Goal: Task Accomplishment & Management: Manage account settings

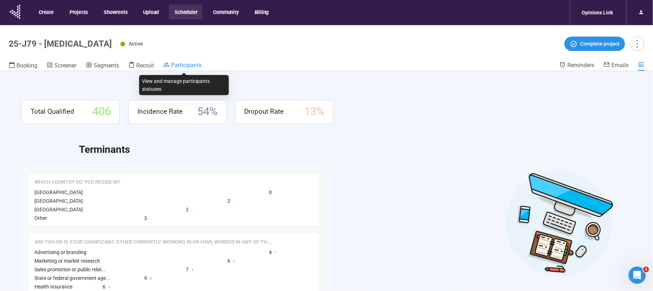
click at [186, 62] on span "Participants" at bounding box center [186, 65] width 30 height 7
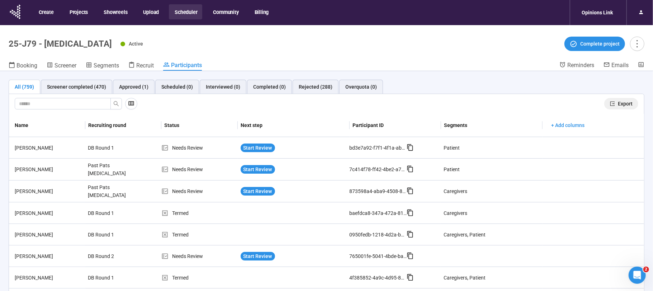
click at [625, 102] on span "Export" at bounding box center [624, 104] width 15 height 8
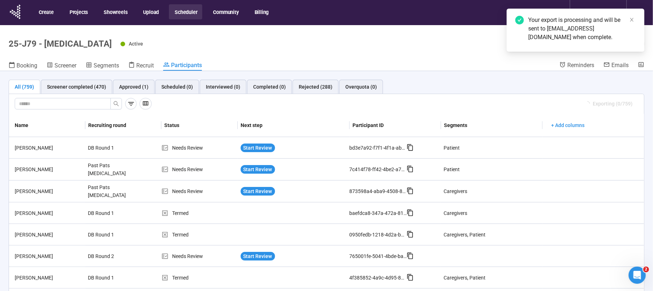
click at [187, 13] on button "Scheduler" at bounding box center [185, 11] width 33 height 15
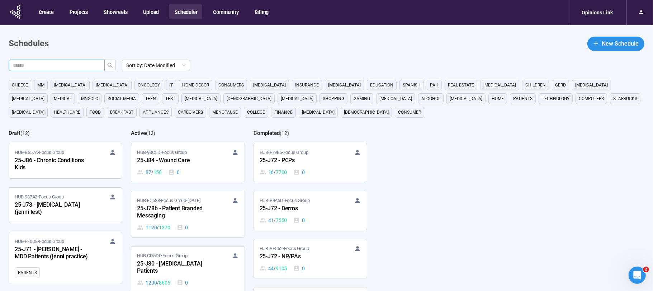
click at [69, 70] on span at bounding box center [57, 64] width 96 height 11
type input "***"
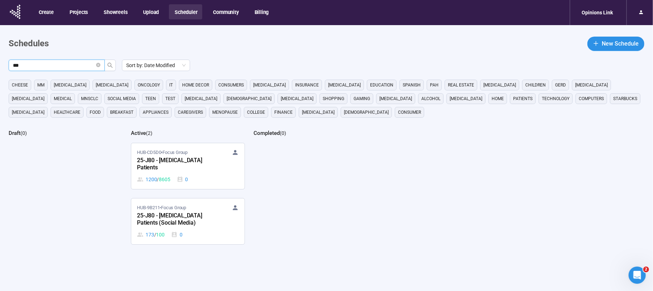
drag, startPoint x: 177, startPoint y: 158, endPoint x: 172, endPoint y: 160, distance: 5.6
click at [177, 158] on div "25-J80 - Bladder Cancer Patients" at bounding box center [176, 164] width 79 height 16
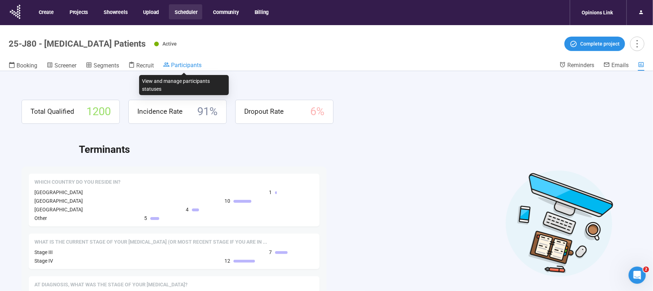
click at [176, 65] on span "Participants" at bounding box center [186, 65] width 30 height 7
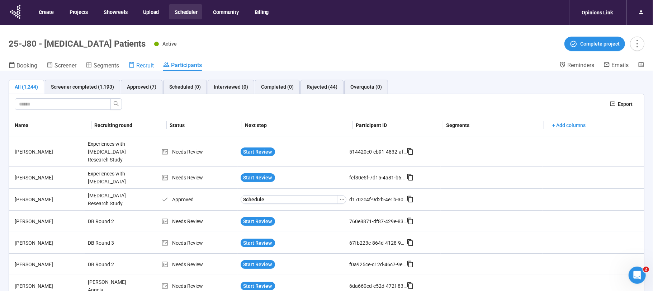
click at [143, 64] on span "Recruit" at bounding box center [145, 65] width 18 height 7
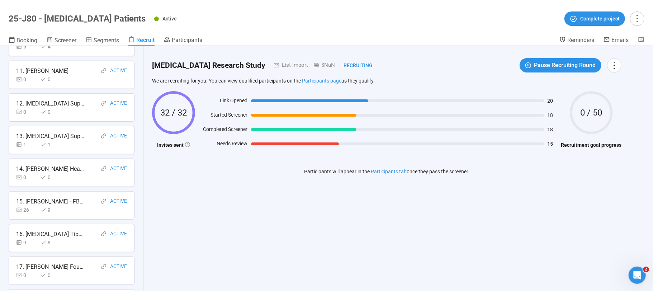
scroll to position [351, 0]
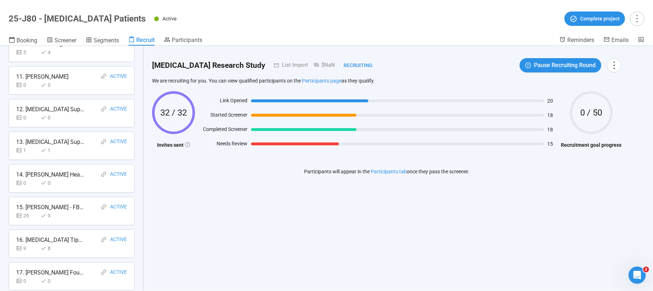
click at [74, 211] on div "26 9" at bounding box center [71, 215] width 111 height 8
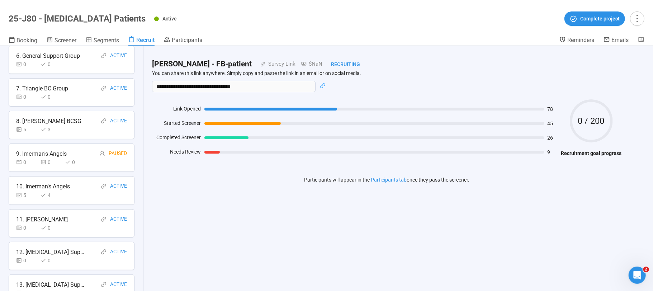
scroll to position [208, 0]
click at [186, 42] on span "Participants" at bounding box center [187, 40] width 30 height 7
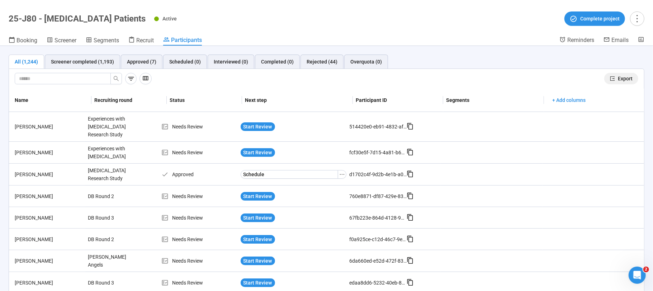
click at [631, 79] on span "Export" at bounding box center [624, 79] width 15 height 8
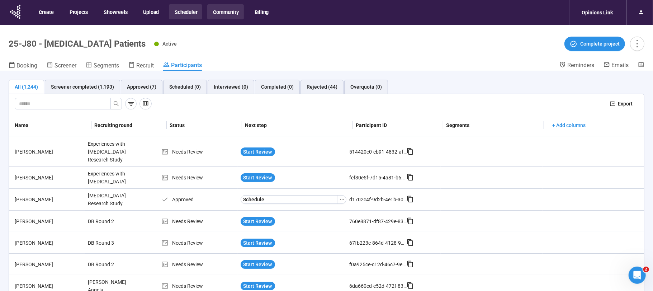
click at [213, 14] on button "Community" at bounding box center [225, 11] width 36 height 15
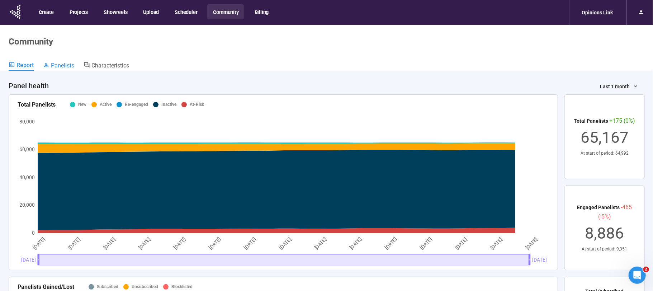
click at [64, 62] on div "Panelists" at bounding box center [58, 65] width 31 height 7
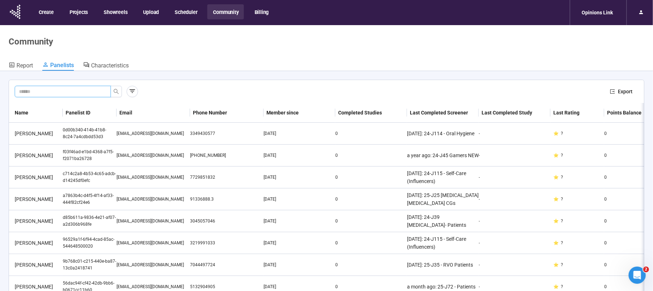
click at [98, 94] on input "text" at bounding box center [60, 91] width 82 height 8
paste input "**********"
click at [122, 89] on div "**********" at bounding box center [326, 91] width 623 height 11
click at [118, 91] on icon "search" at bounding box center [116, 92] width 6 height 6
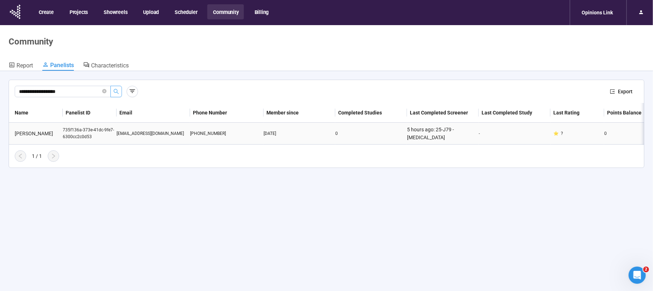
click at [28, 133] on div "Benson Wanjiku" at bounding box center [37, 133] width 51 height 8
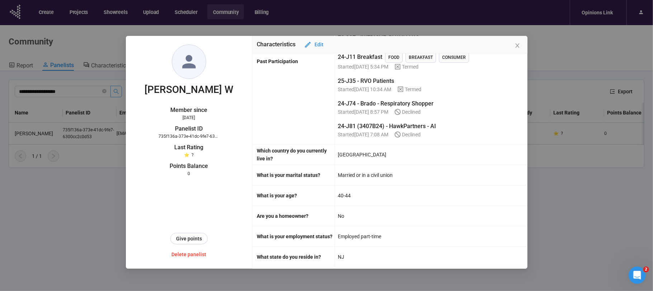
scroll to position [443, 0]
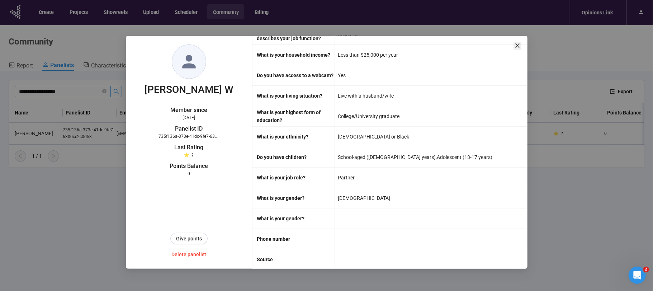
click at [516, 45] on icon "close" at bounding box center [517, 46] width 6 height 6
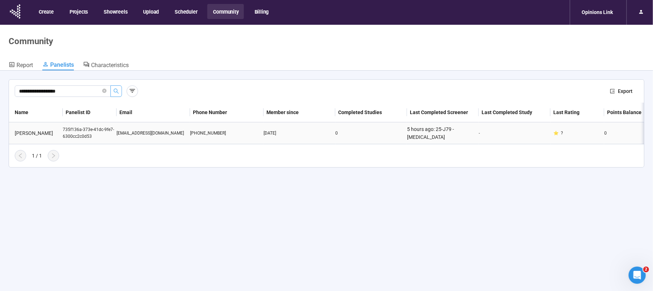
scroll to position [2, 0]
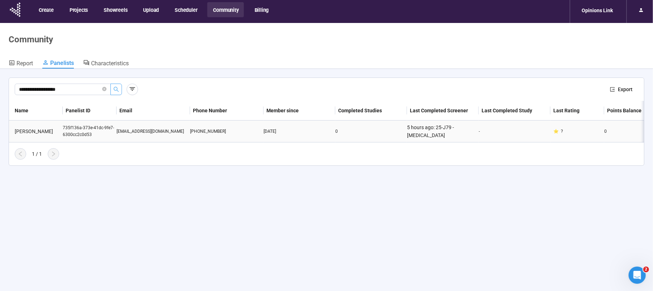
click at [39, 128] on div "Benson Wanjiku" at bounding box center [37, 131] width 51 height 8
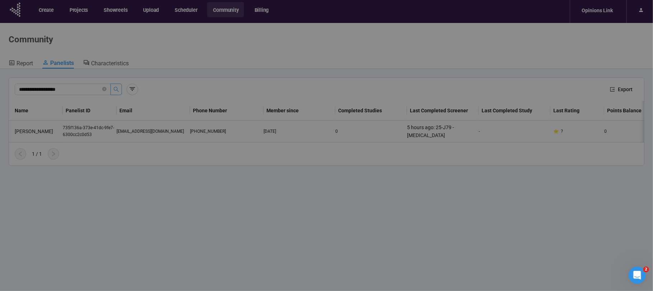
click at [114, 133] on div "Benson W Member since Jan 16, 2024 Panelist ID 735f136a-373e-41dc-9fe7-6300cc2c…" at bounding box center [326, 145] width 653 height 291
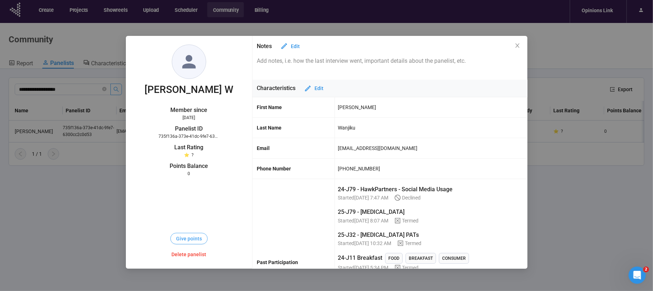
scroll to position [9, 0]
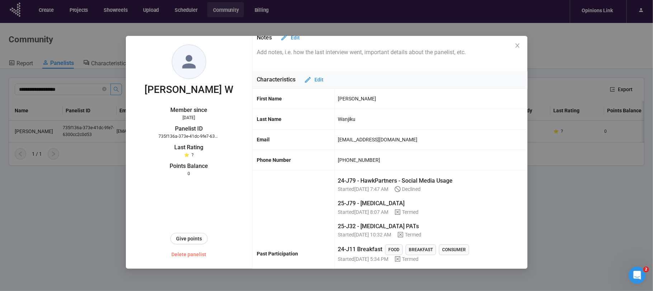
click at [189, 255] on span "Delete panelist" at bounding box center [188, 254] width 35 height 8
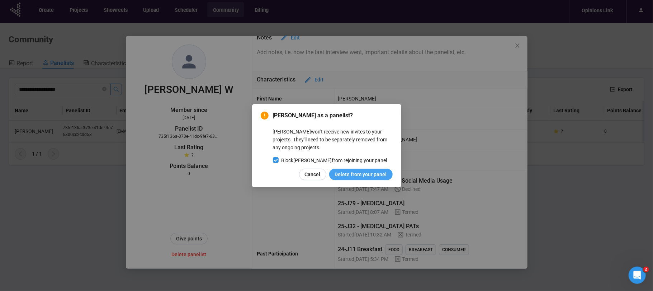
click at [352, 173] on span "Delete from your panel" at bounding box center [361, 174] width 52 height 8
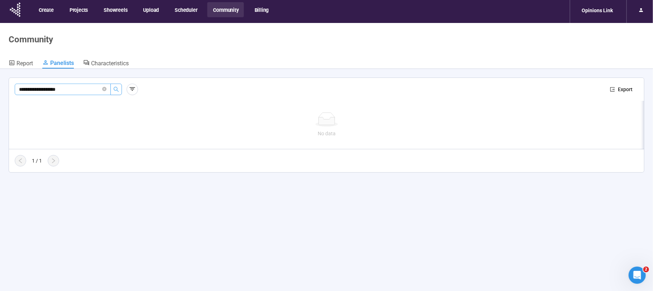
click at [65, 89] on input "**********" at bounding box center [60, 89] width 82 height 8
paste input "***"
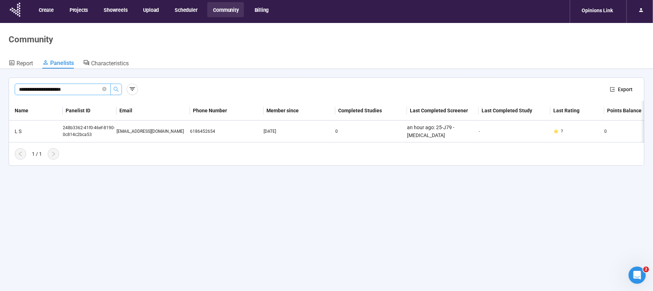
click at [51, 91] on input "**********" at bounding box center [60, 89] width 82 height 8
paste input "text"
click at [0, 81] on html "**********" at bounding box center [326, 156] width 653 height 316
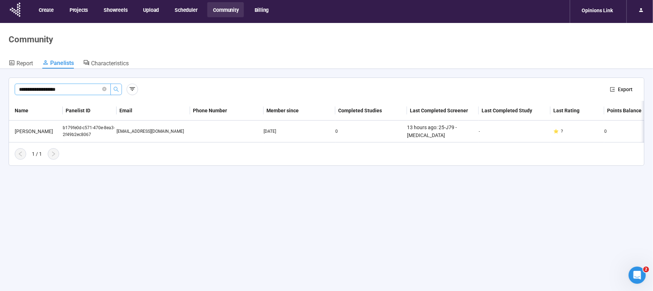
paste input "****"
click at [118, 89] on icon "search" at bounding box center [116, 89] width 6 height 6
type input "**********"
click at [67, 128] on div "060a9ed9-e808-42fb-9449-0dc9bf43aa94" at bounding box center [90, 131] width 54 height 14
click at [29, 132] on div "Mulele Justus" at bounding box center [37, 131] width 51 height 8
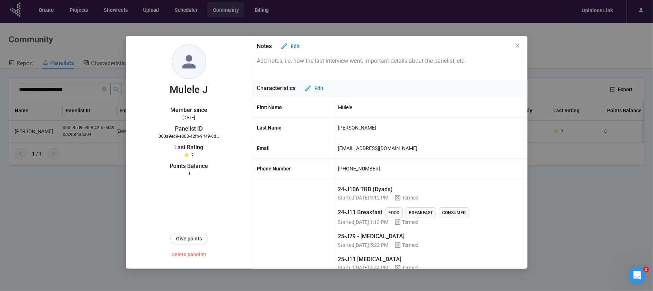
click at [187, 255] on span "Delete panelist" at bounding box center [188, 254] width 35 height 8
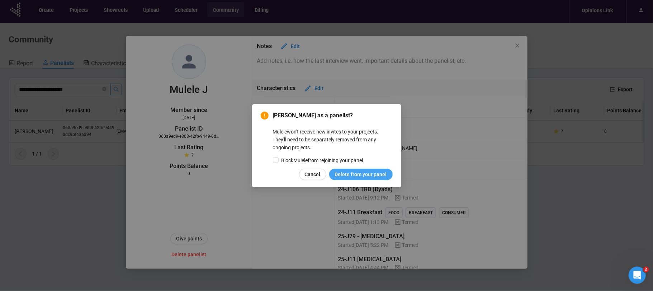
click at [280, 160] on label "Block Mulele from rejoining your panel" at bounding box center [319, 160] width 93 height 8
click at [363, 173] on span "Delete from your panel" at bounding box center [361, 174] width 52 height 8
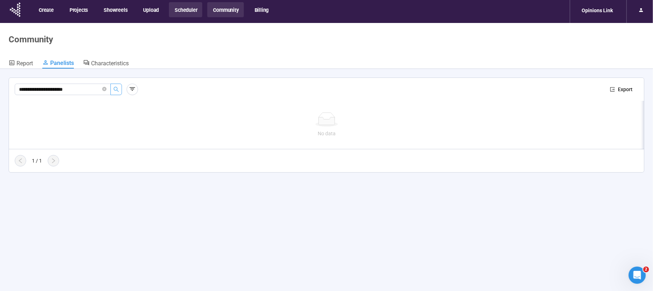
click at [185, 7] on button "Scheduler" at bounding box center [185, 9] width 33 height 15
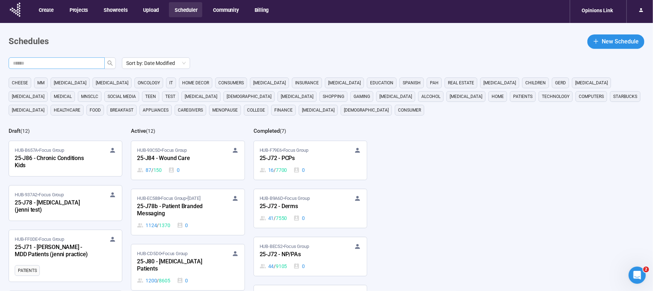
click at [65, 68] on span at bounding box center [57, 62] width 96 height 11
click at [66, 63] on input "text" at bounding box center [54, 63] width 82 height 8
type input "***"
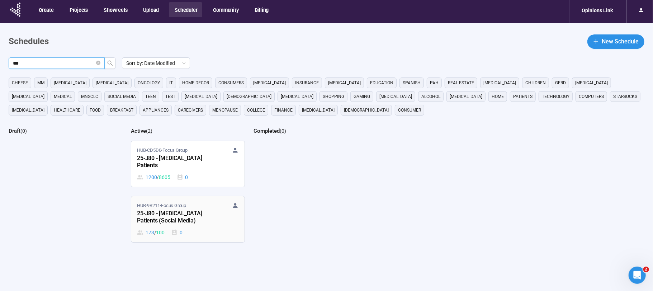
click at [221, 209] on div "HUB-9B211 • Focus Group 25-J80 - Bladder Cancer Patients (Social Media) 173 / 1…" at bounding box center [187, 219] width 101 height 34
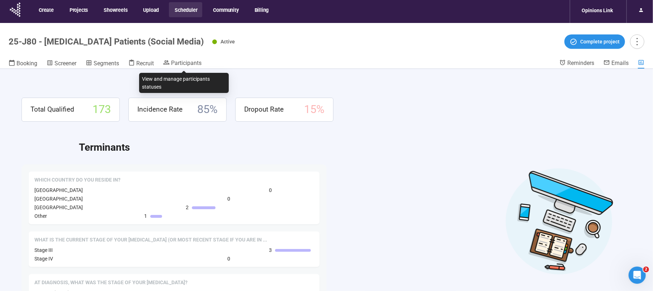
drag, startPoint x: 189, startPoint y: 62, endPoint x: 414, endPoint y: 60, distance: 224.3
click at [190, 62] on span "Participants" at bounding box center [186, 62] width 30 height 7
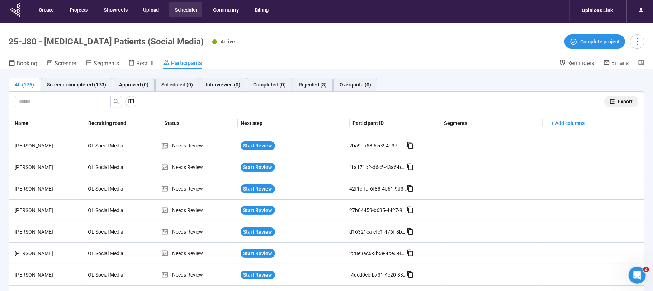
click at [631, 101] on span "Export" at bounding box center [624, 101] width 15 height 8
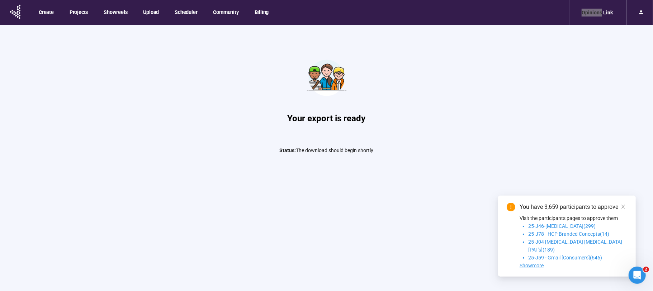
click at [521, 0] on nav "Create Projects Showreels Upload Scheduler Community Billing Opinions Link" at bounding box center [326, 12] width 653 height 25
